Goal: Task Accomplishment & Management: Use online tool/utility

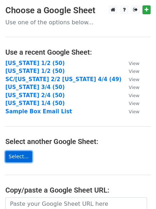
click at [18, 157] on link "Select..." at bounding box center [18, 156] width 27 height 11
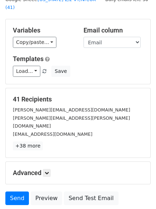
scroll to position [69, 0]
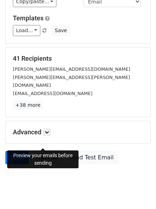
click at [47, 151] on link "Preview" at bounding box center [47, 158] width 32 height 14
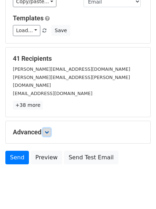
click at [51, 129] on link at bounding box center [47, 133] width 8 height 8
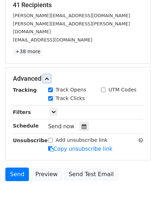
scroll to position [139, 0]
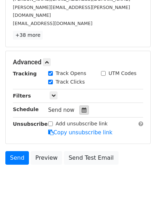
click at [83, 106] on div at bounding box center [84, 110] width 10 height 9
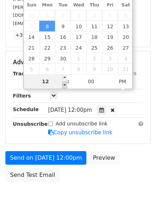
type input "2025-09-08 11:00"
type input "11"
click at [65, 84] on span at bounding box center [64, 85] width 5 height 7
type input "2025-09-08 10:00"
type input "10"
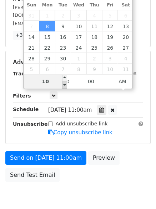
click at [65, 84] on div "September October November December 2025 Sun Mon Tue Wed Thu Fri Sat 31 1 2 3 4…" at bounding box center [78, 38] width 110 height 102
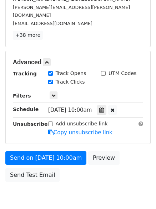
click at [97, 161] on div "Send on Sep 8 at 10:00am Preview Send Test Email" at bounding box center [78, 168] width 156 height 34
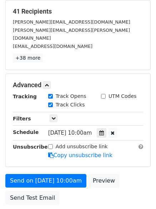
scroll to position [156, 0]
